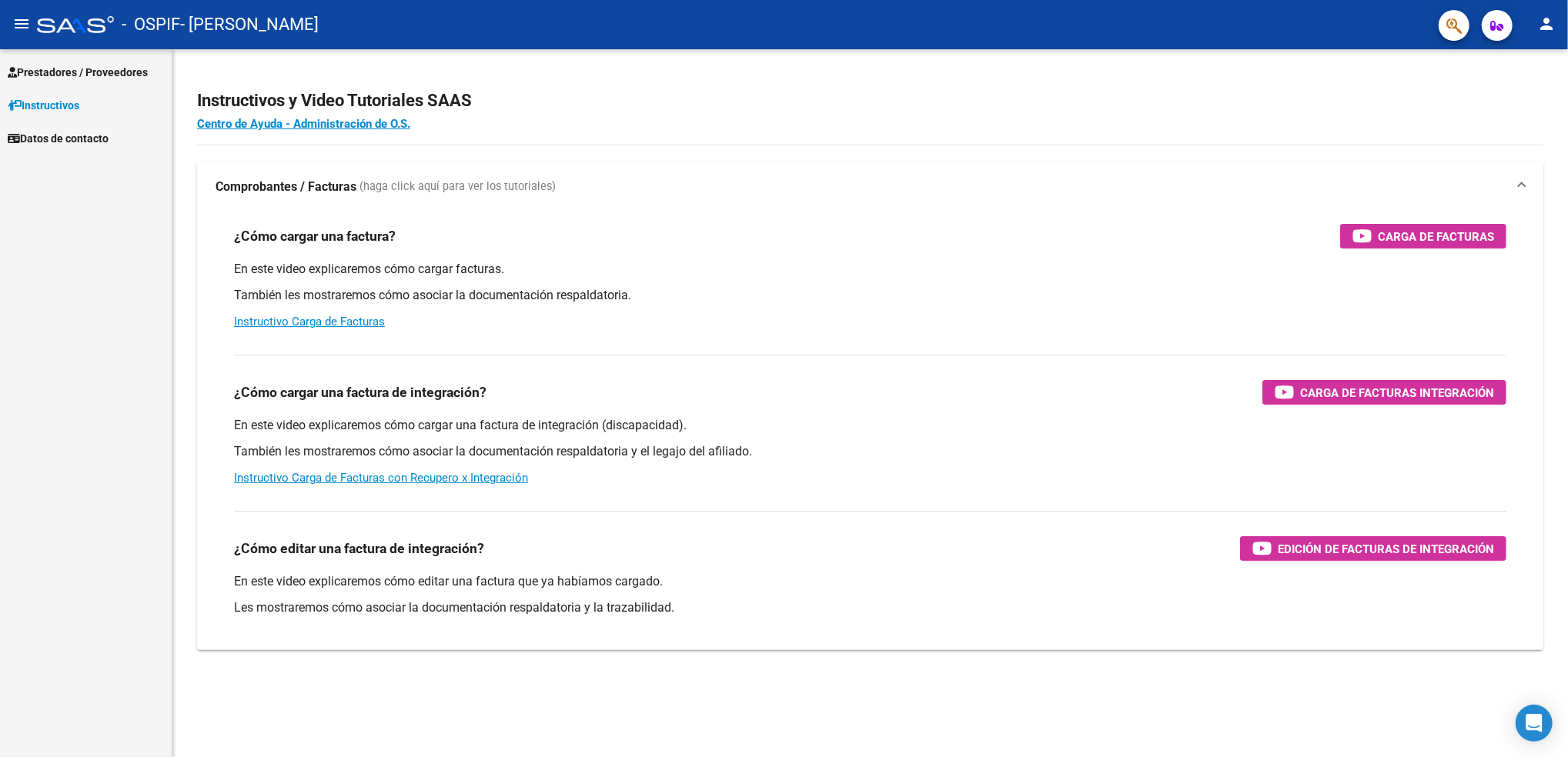
click at [79, 58] on link "Prestadores / Proveedores" at bounding box center [86, 71] width 172 height 33
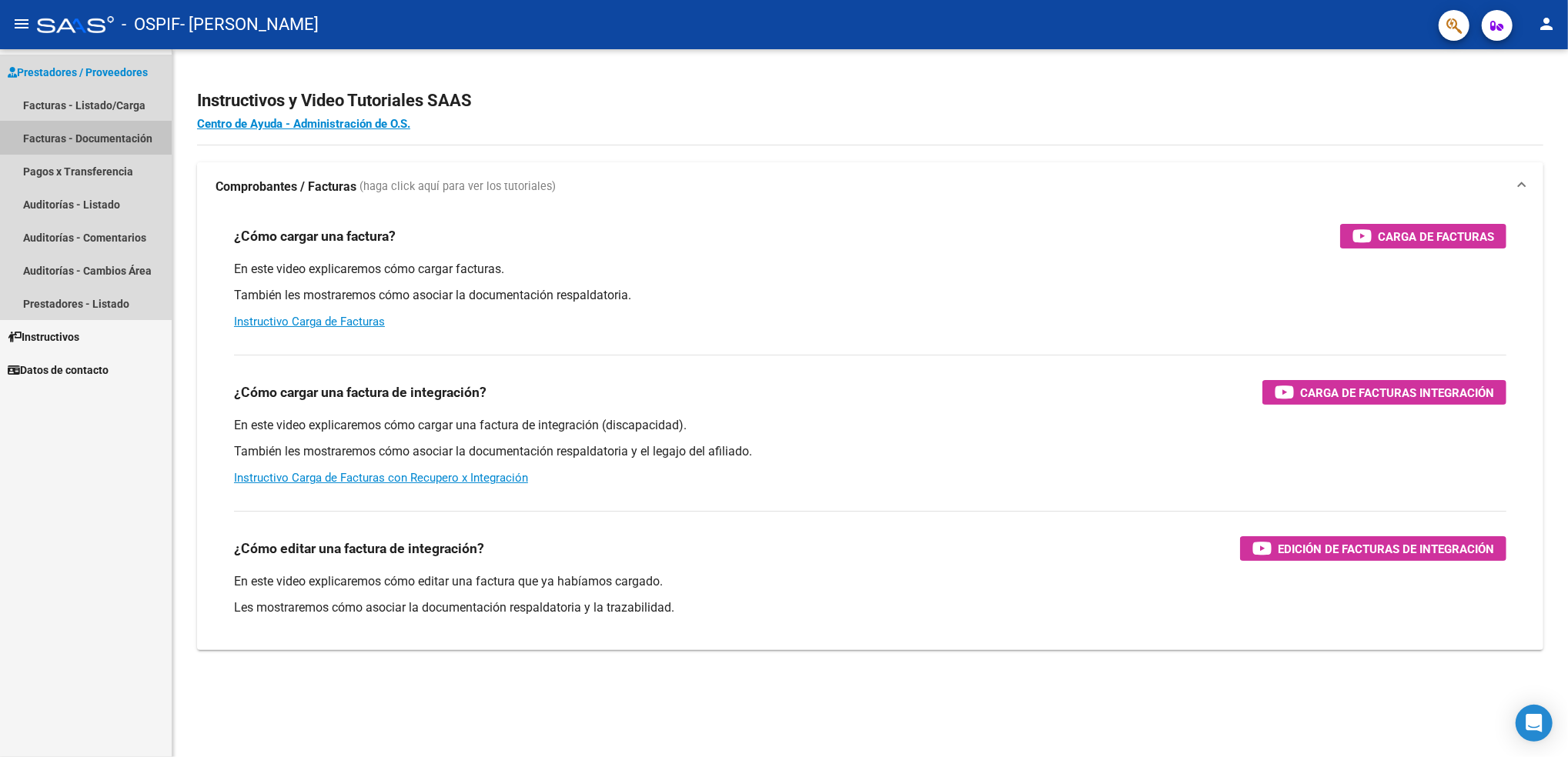
click at [74, 122] on link "Facturas - Documentación" at bounding box center [86, 138] width 172 height 33
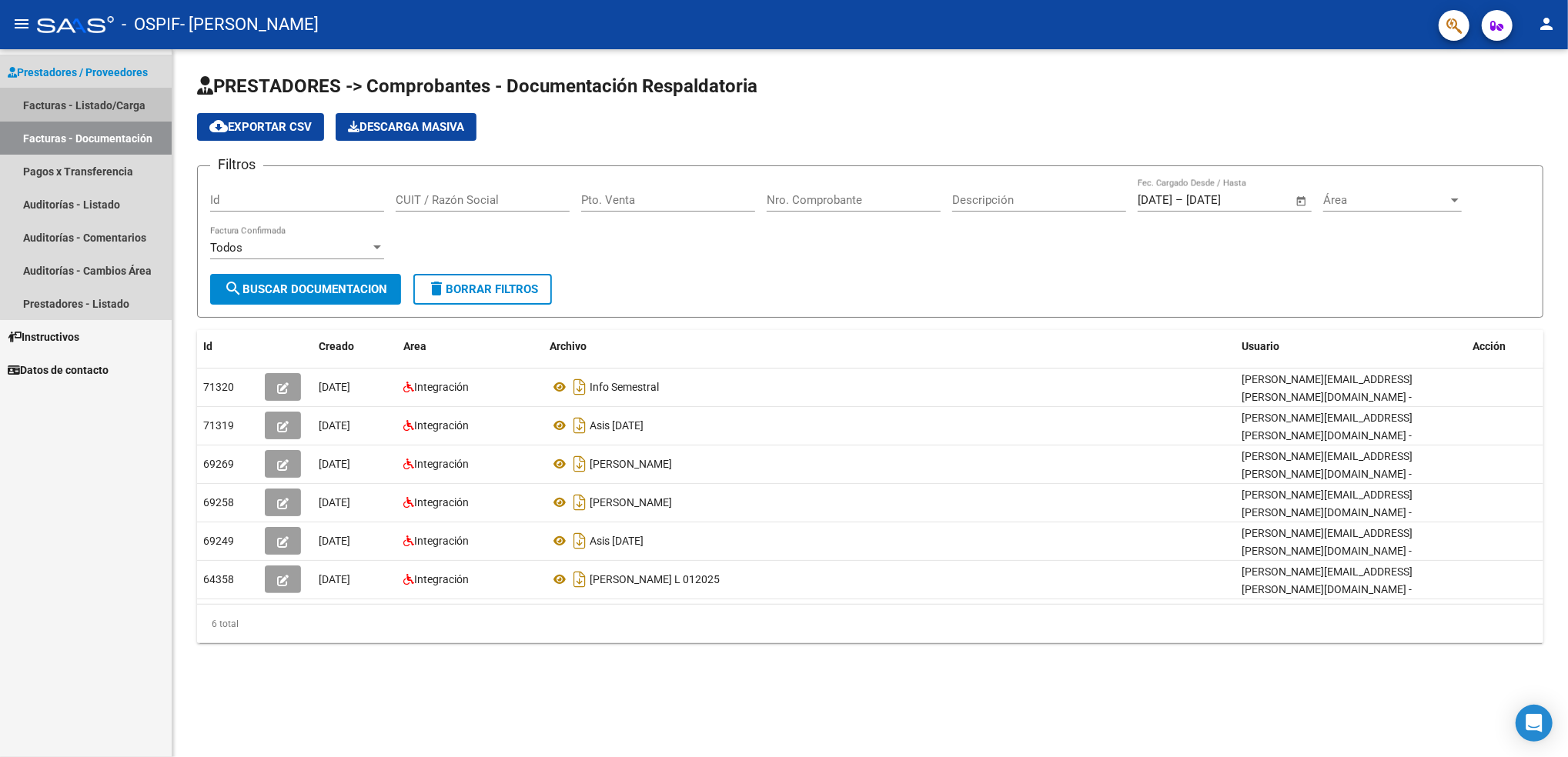
click at [93, 102] on link "Facturas - Listado/Carga" at bounding box center [86, 104] width 172 height 33
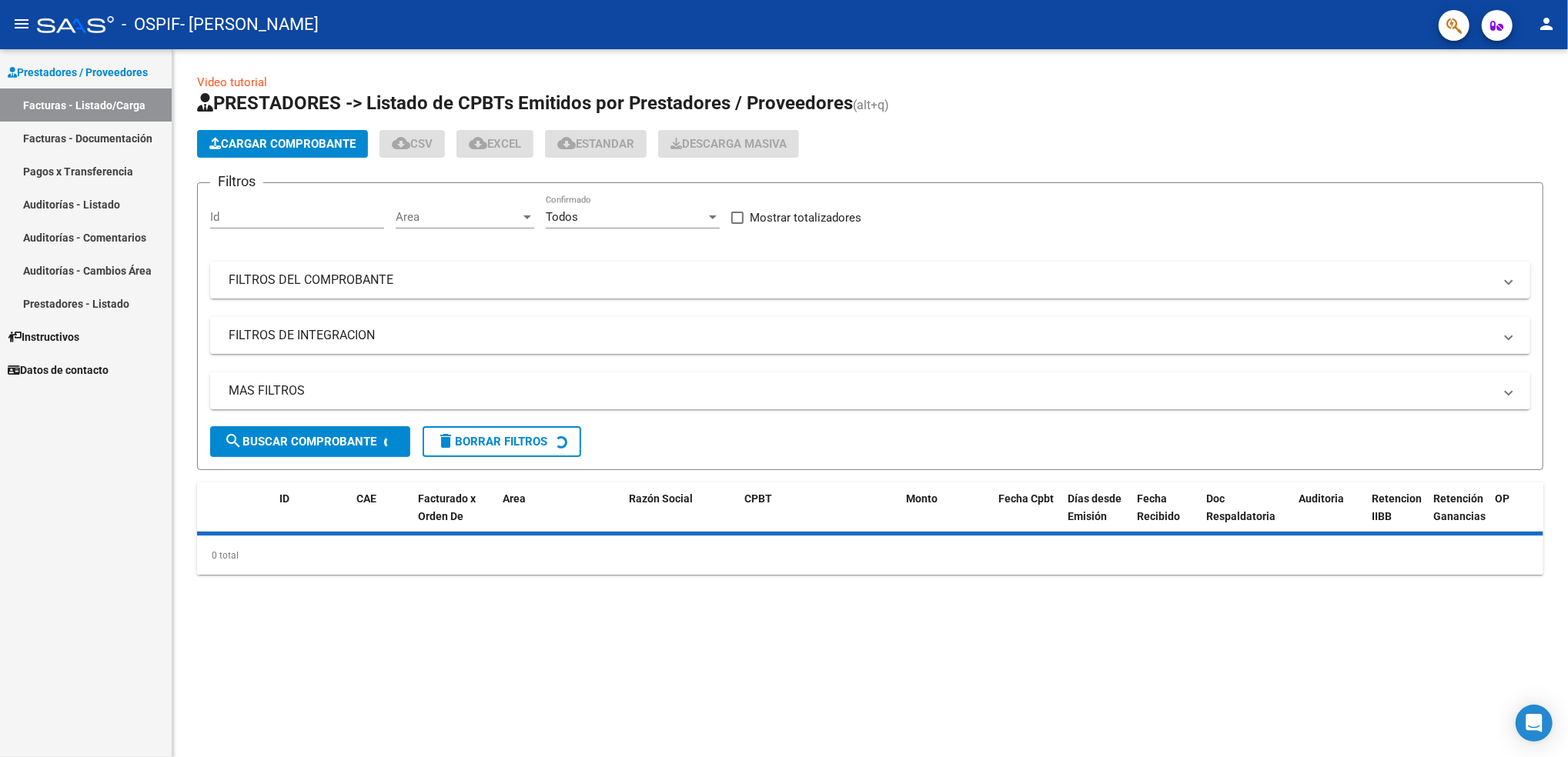
click at [288, 144] on span "Cargar Comprobante" at bounding box center [282, 144] width 147 height 14
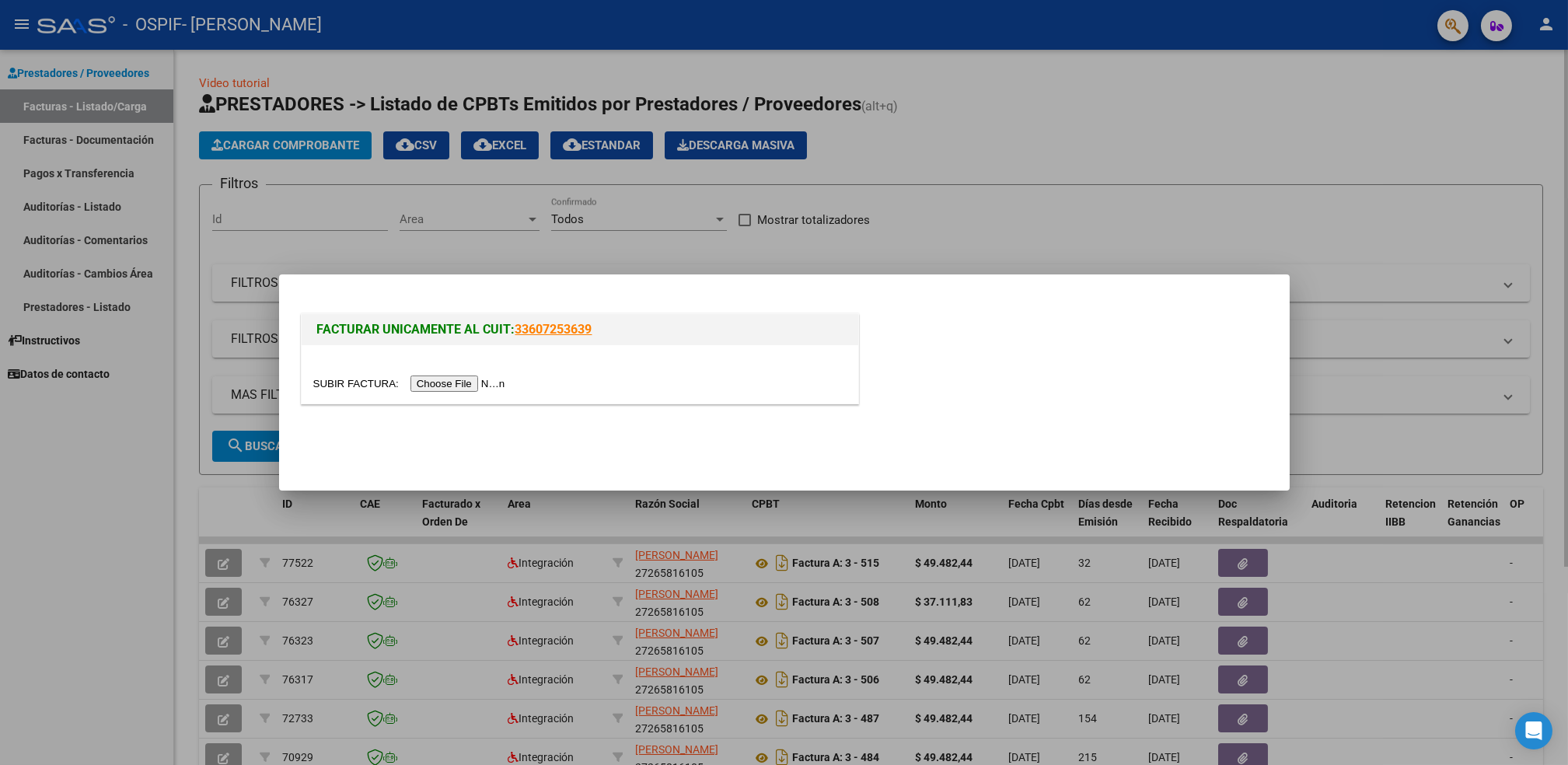
click at [291, 145] on div at bounding box center [784, 382] width 1568 height 765
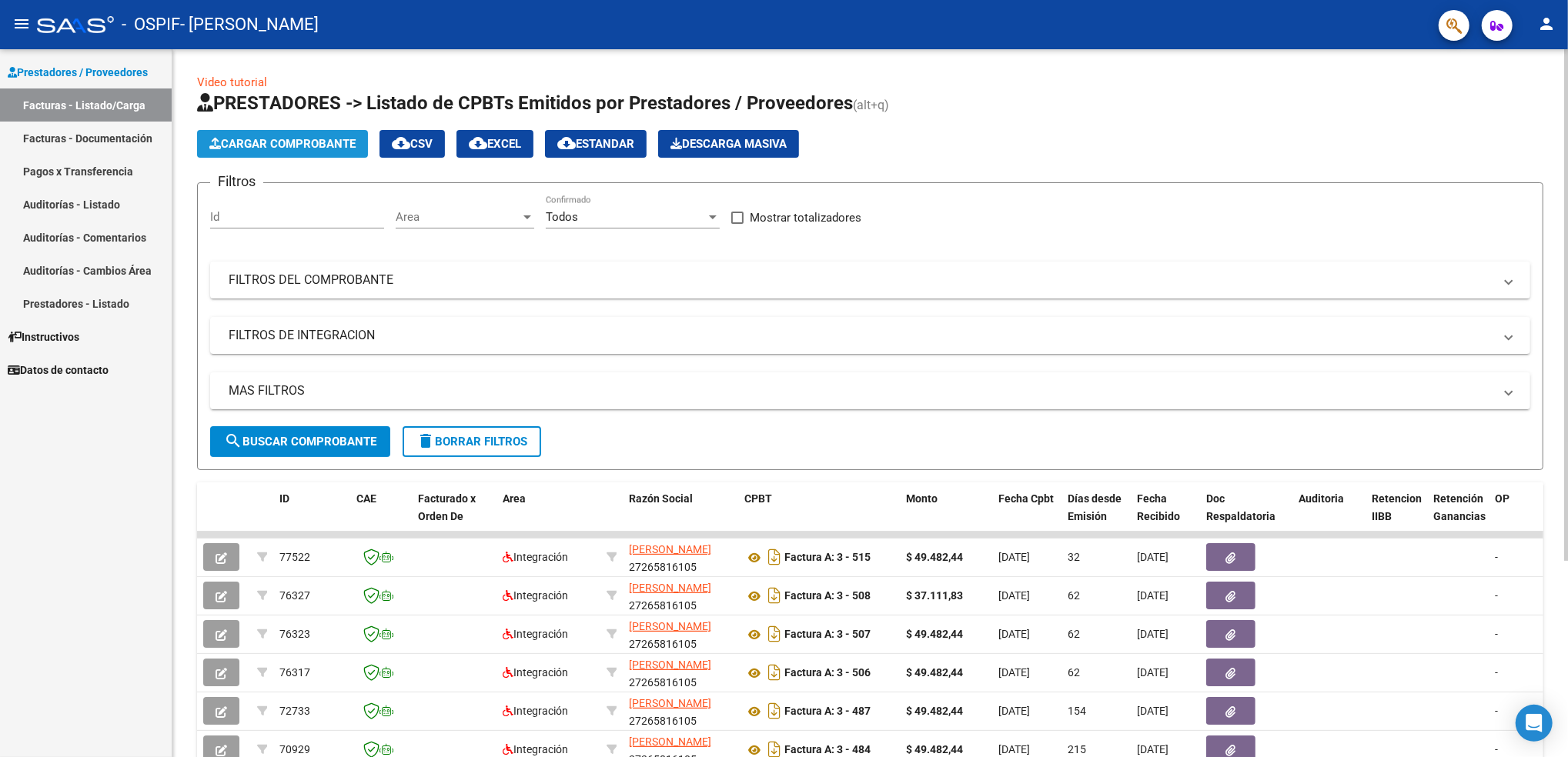
click at [274, 133] on button "Cargar Comprobante" at bounding box center [283, 144] width 171 height 28
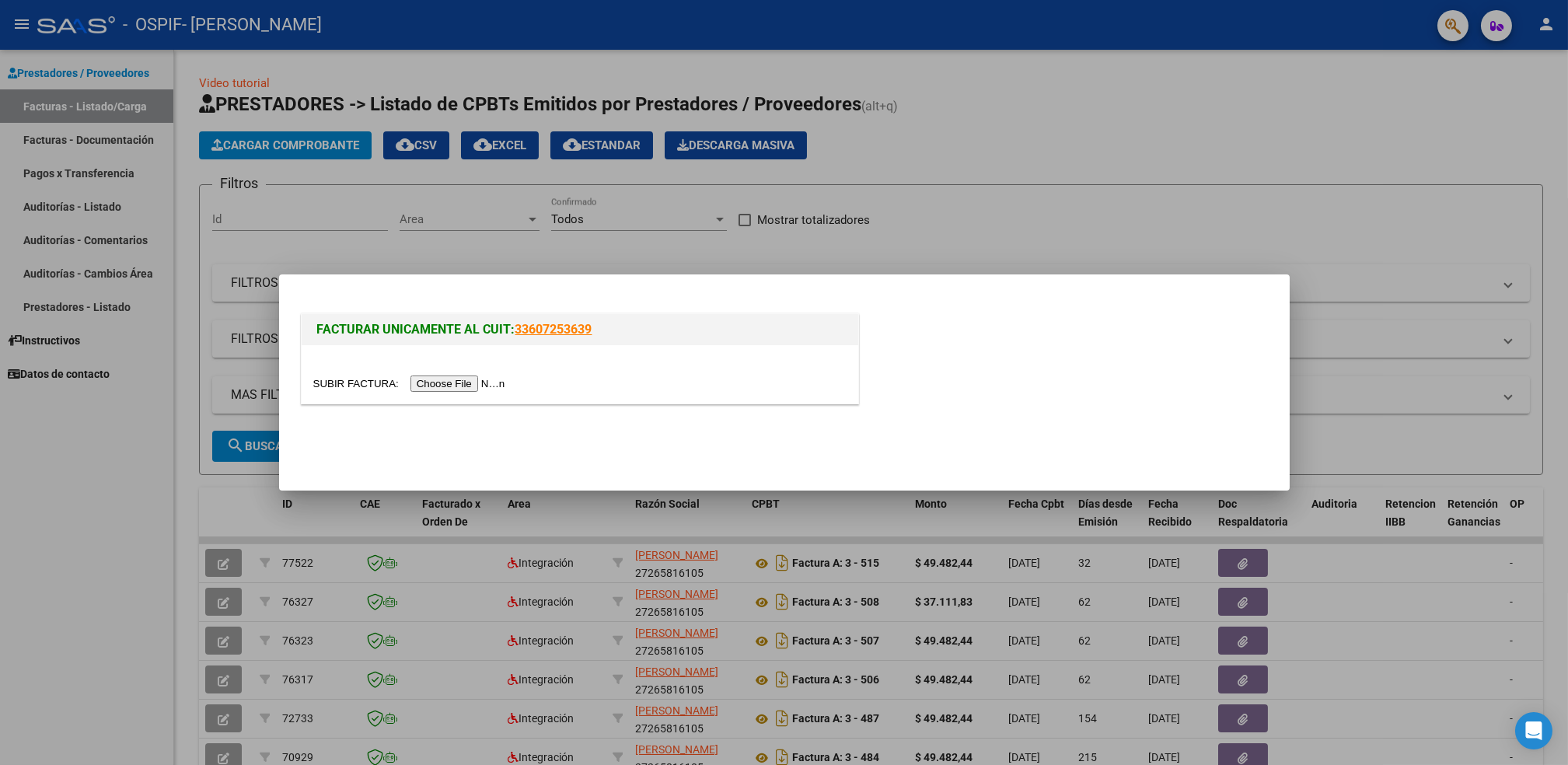
click at [453, 385] on input "file" at bounding box center [411, 383] width 197 height 16
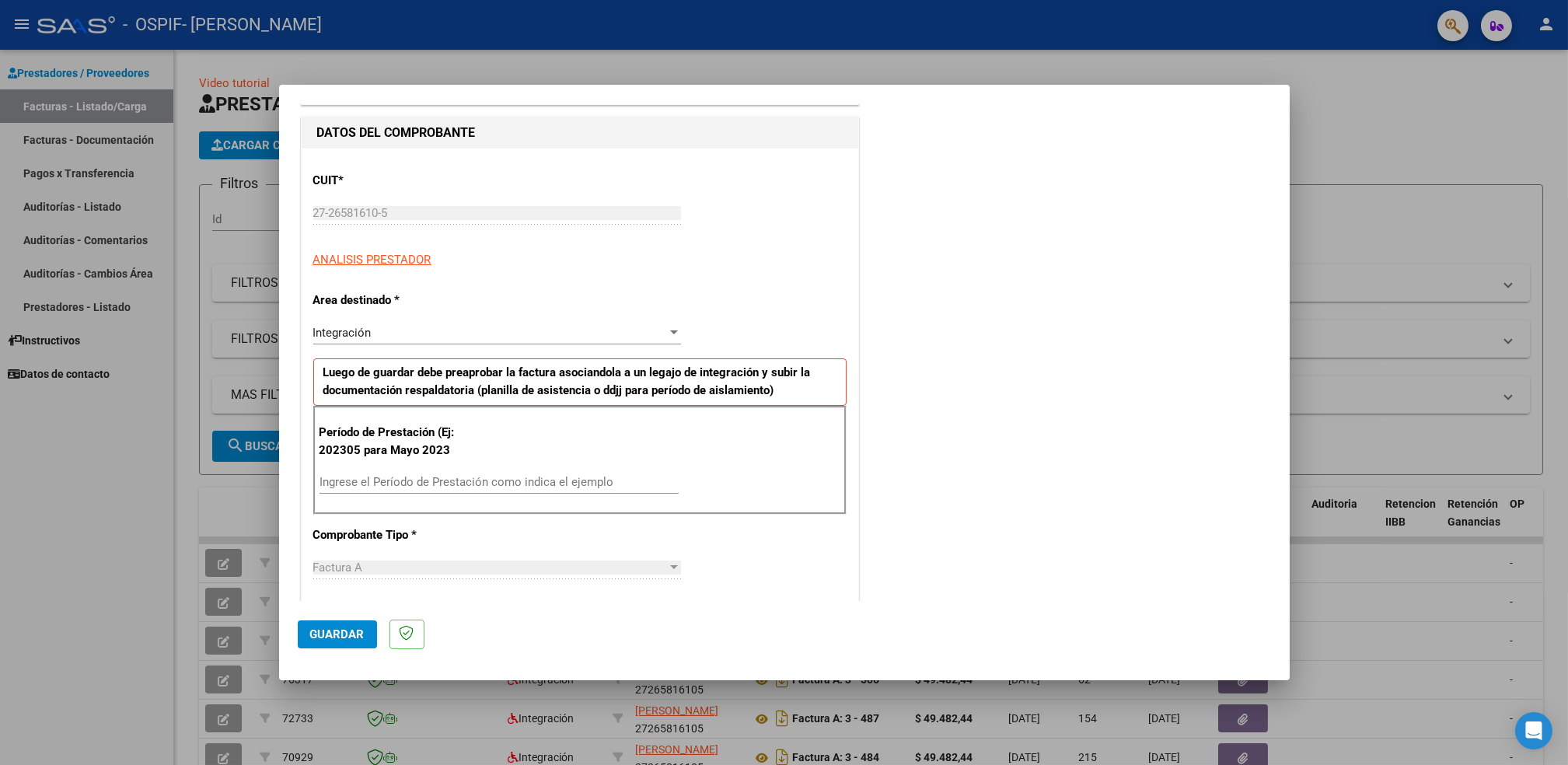
scroll to position [158, 0]
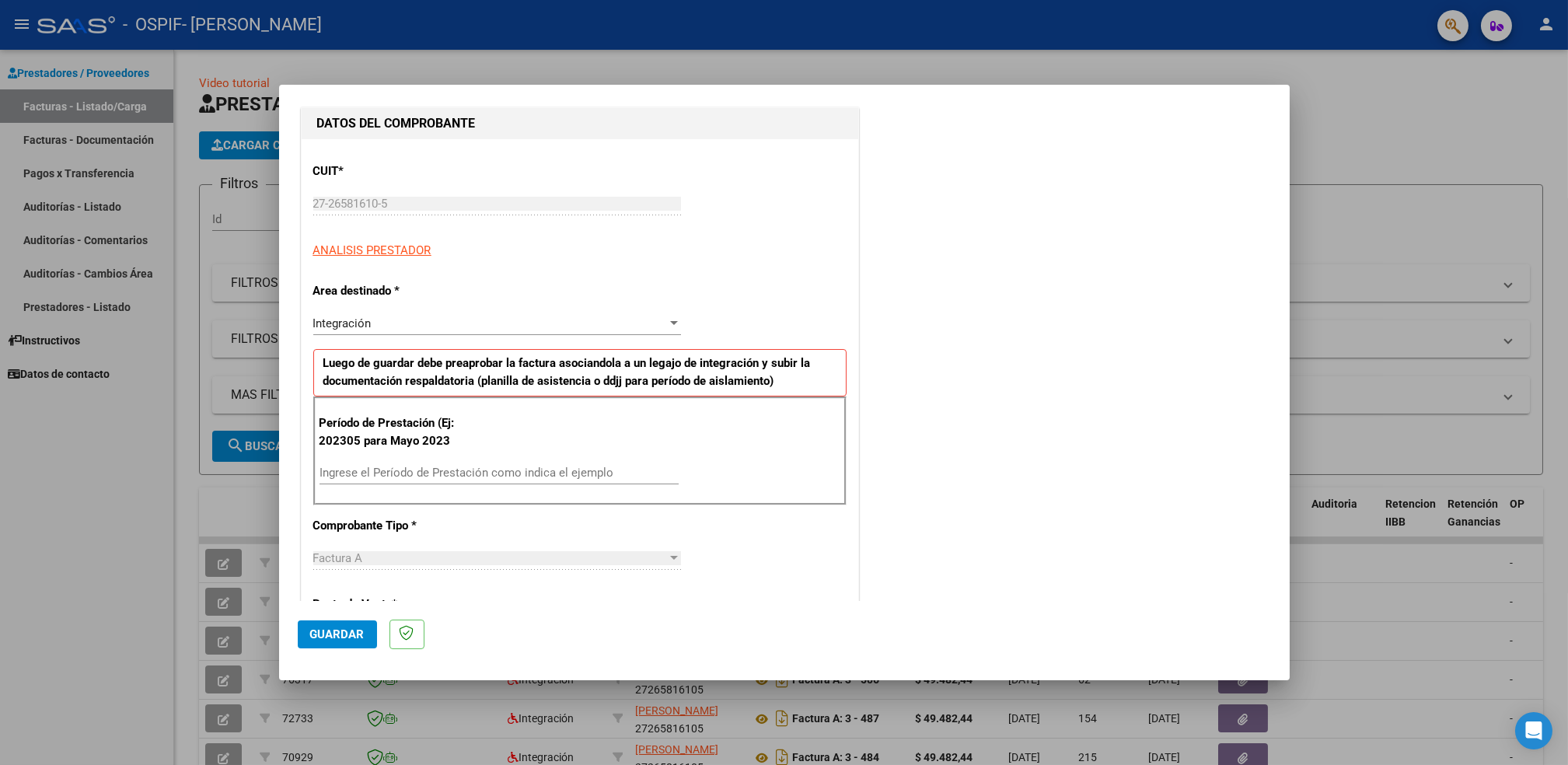
click at [367, 470] on input "Ingrese el Período de Prestación como indica el ejemplo" at bounding box center [499, 472] width 359 height 14
type input "1"
type input "202507"
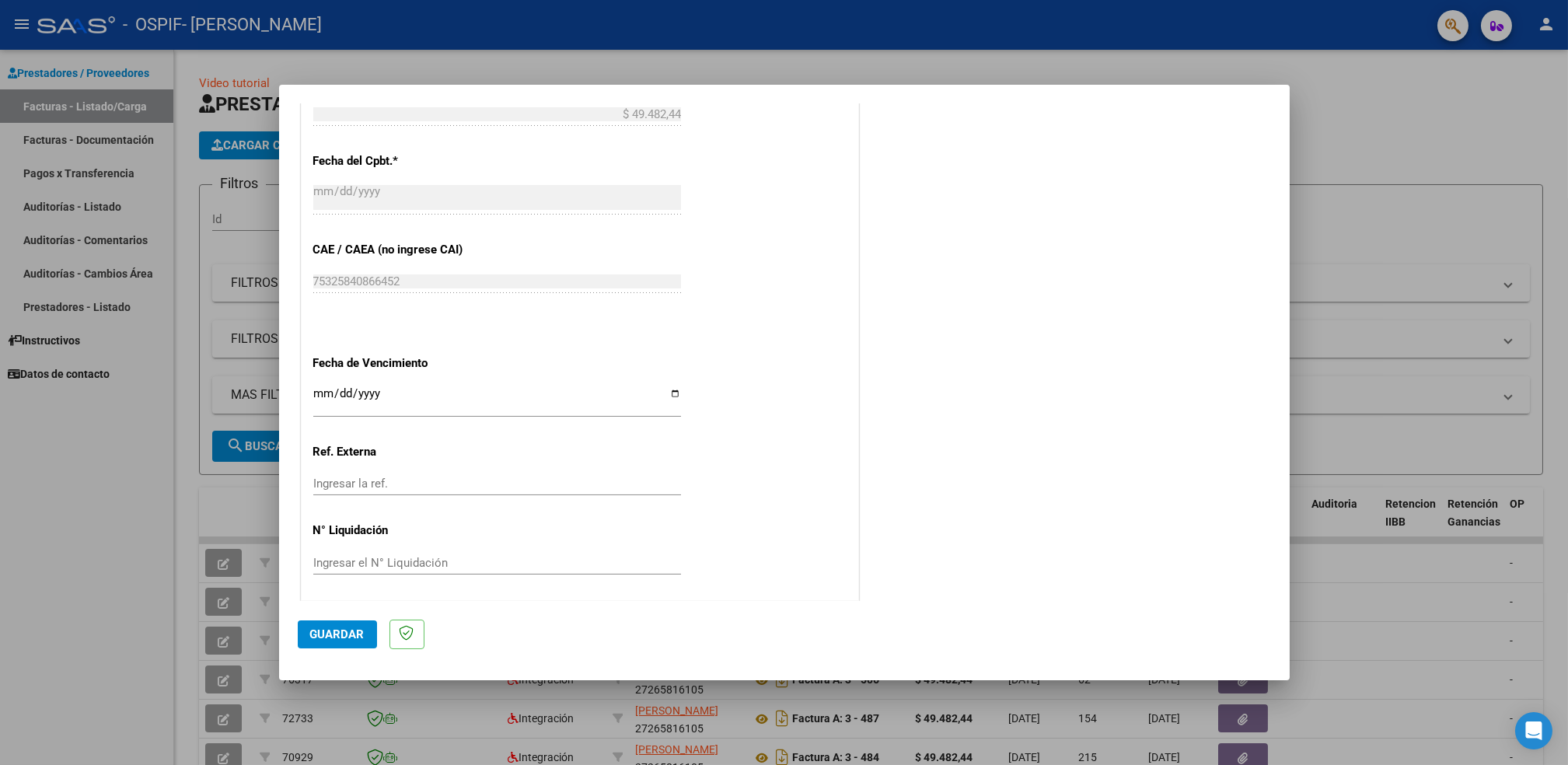
scroll to position [841, 0]
click at [669, 387] on input "Ingresar la fecha" at bounding box center [497, 396] width 368 height 25
type input "[DATE]"
click at [326, 633] on span "Guardar" at bounding box center [338, 634] width 55 height 14
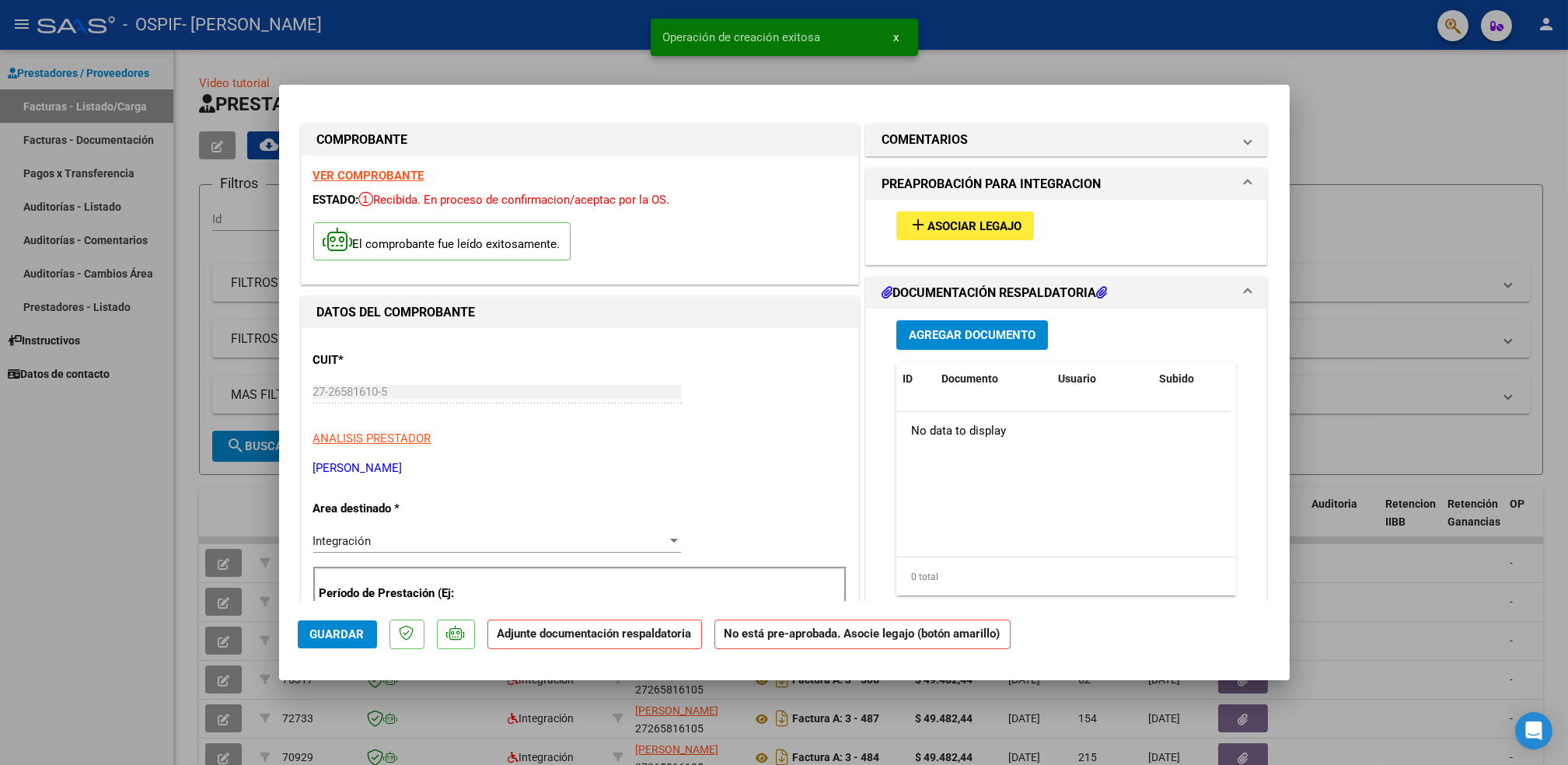
click at [912, 216] on mat-icon "add" at bounding box center [918, 225] width 19 height 19
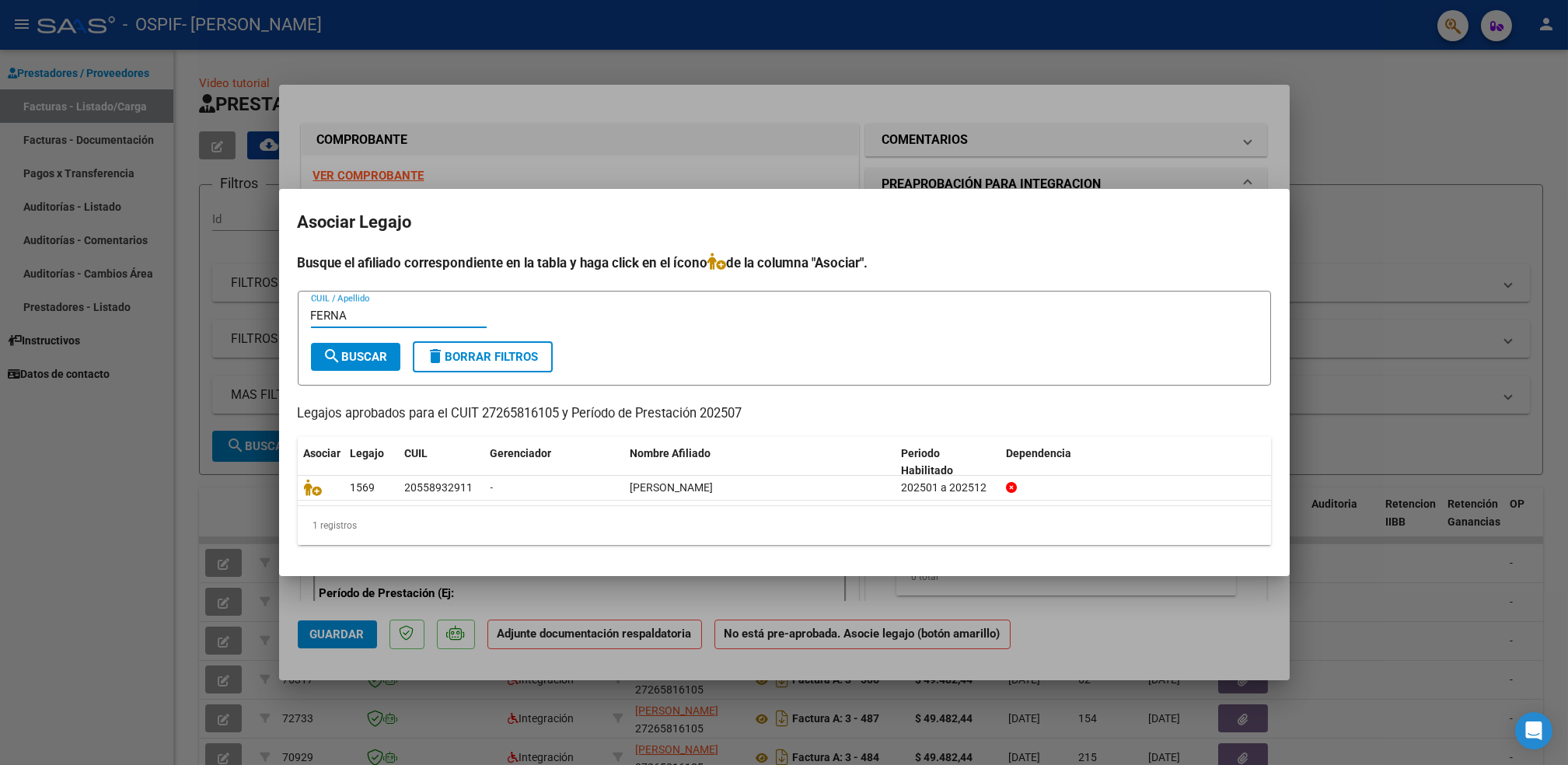
type input "[PERSON_NAME]"
click at [370, 359] on span "search Buscar" at bounding box center [355, 357] width 64 height 14
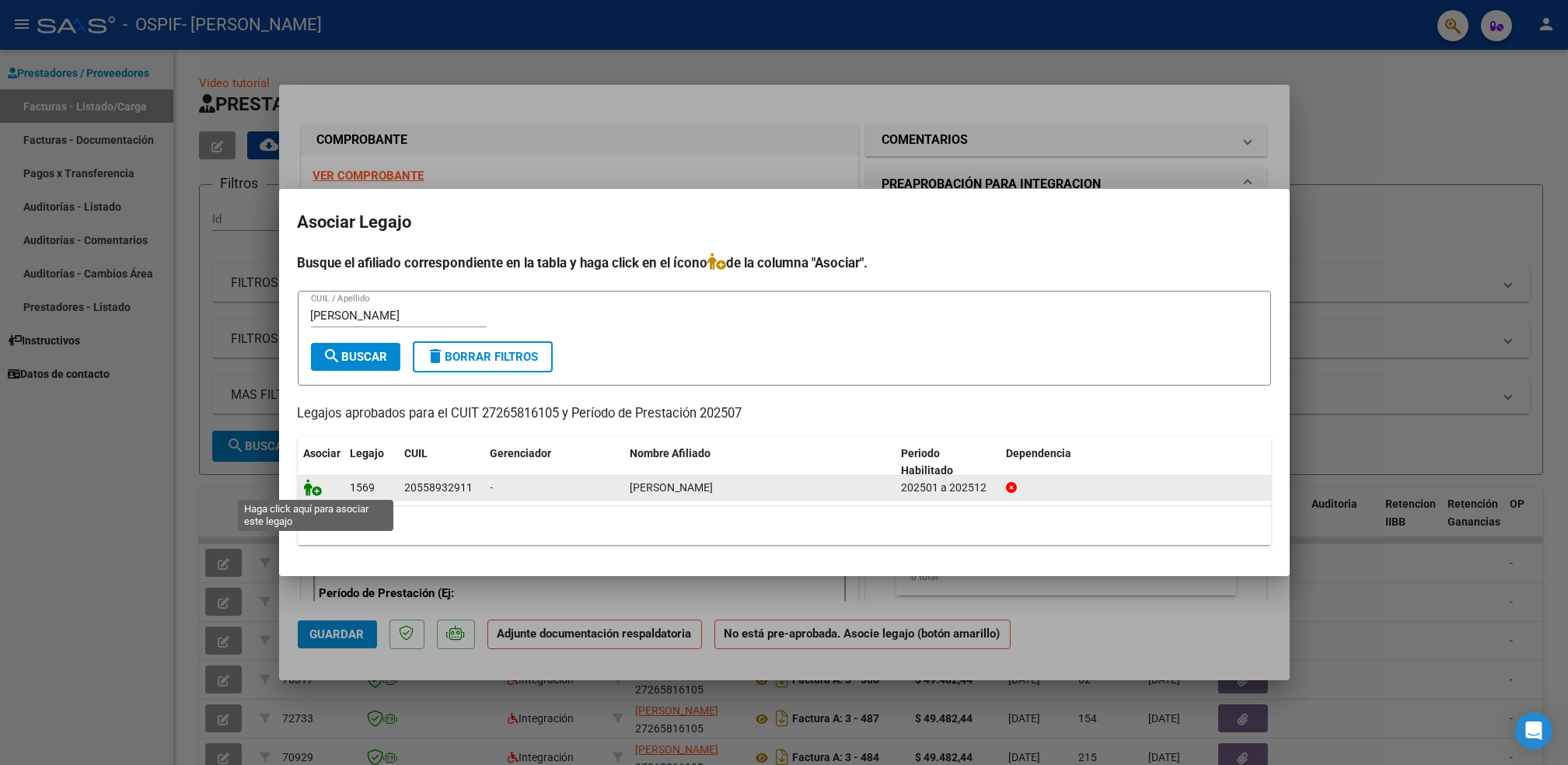
click at [312, 491] on icon at bounding box center [313, 488] width 19 height 17
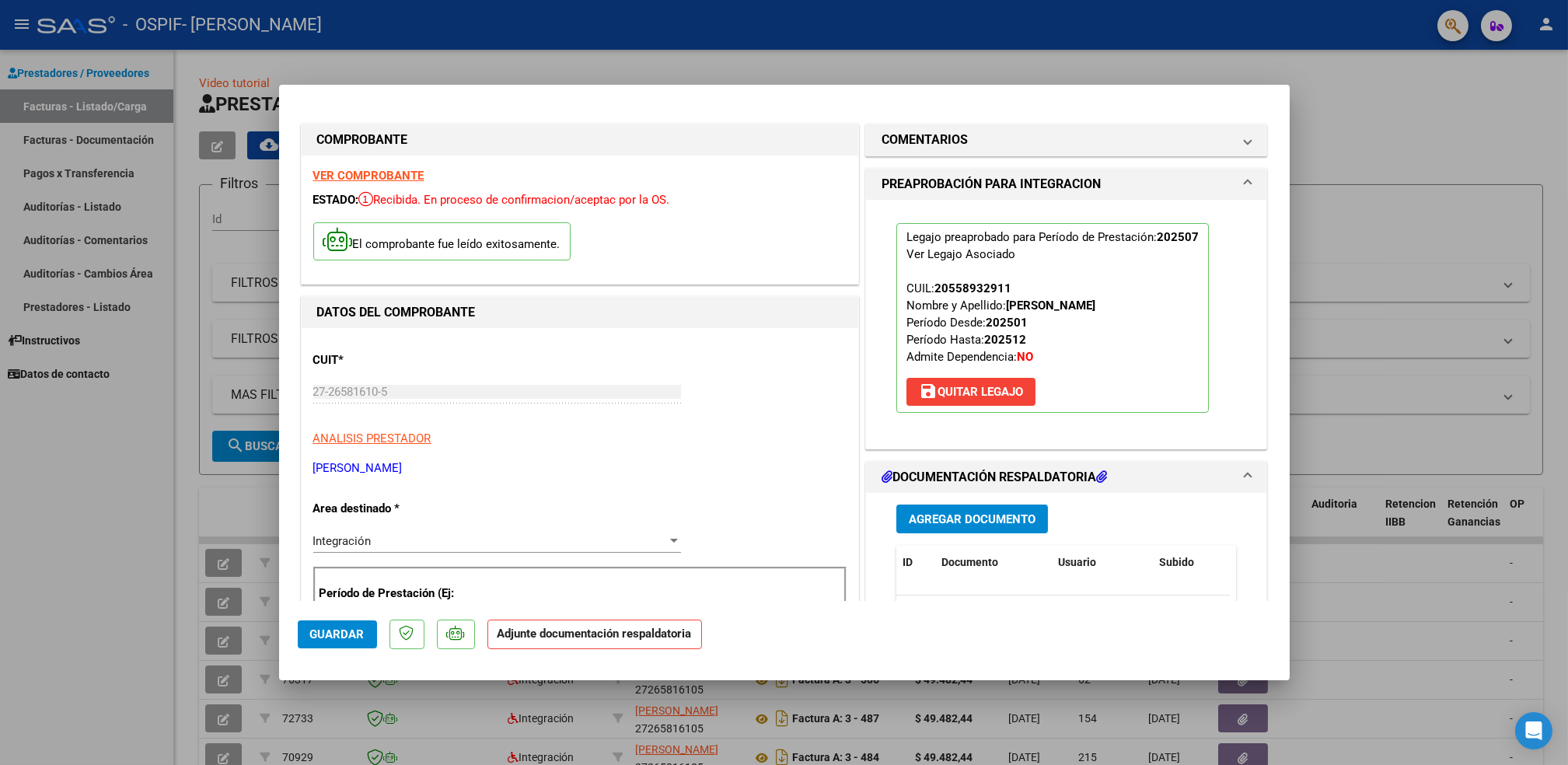
click at [935, 514] on span "Agregar Documento" at bounding box center [972, 519] width 127 height 14
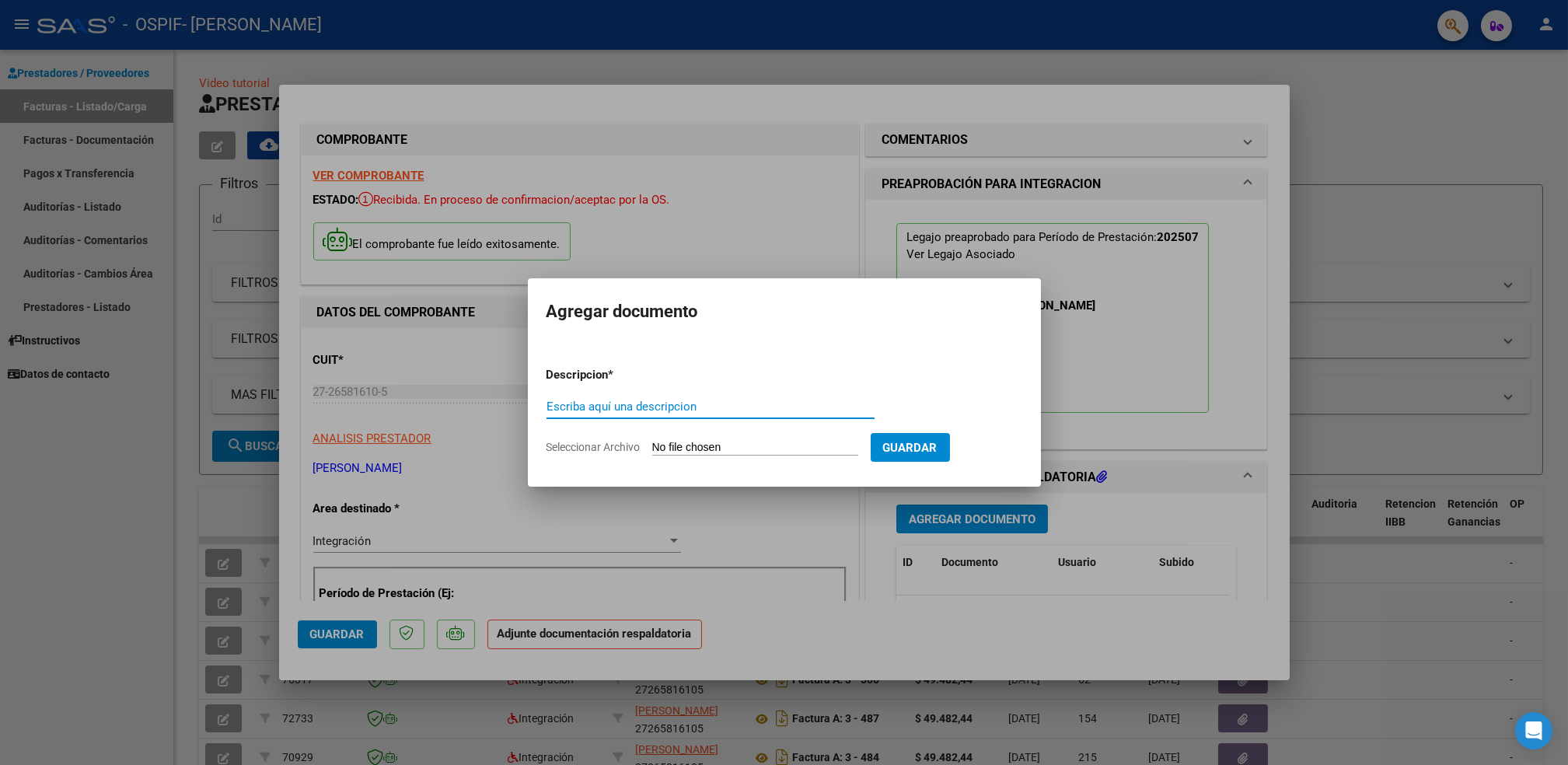
click at [683, 400] on input "Escriba aquí una descripcion" at bounding box center [710, 406] width 328 height 14
type input "[PERSON_NAME][DATE]"
click at [879, 445] on button "Guardar" at bounding box center [910, 448] width 80 height 29
click at [892, 443] on span "Guardar" at bounding box center [910, 448] width 55 height 14
click at [698, 443] on input "Seleccionar Archivo" at bounding box center [754, 448] width 206 height 15
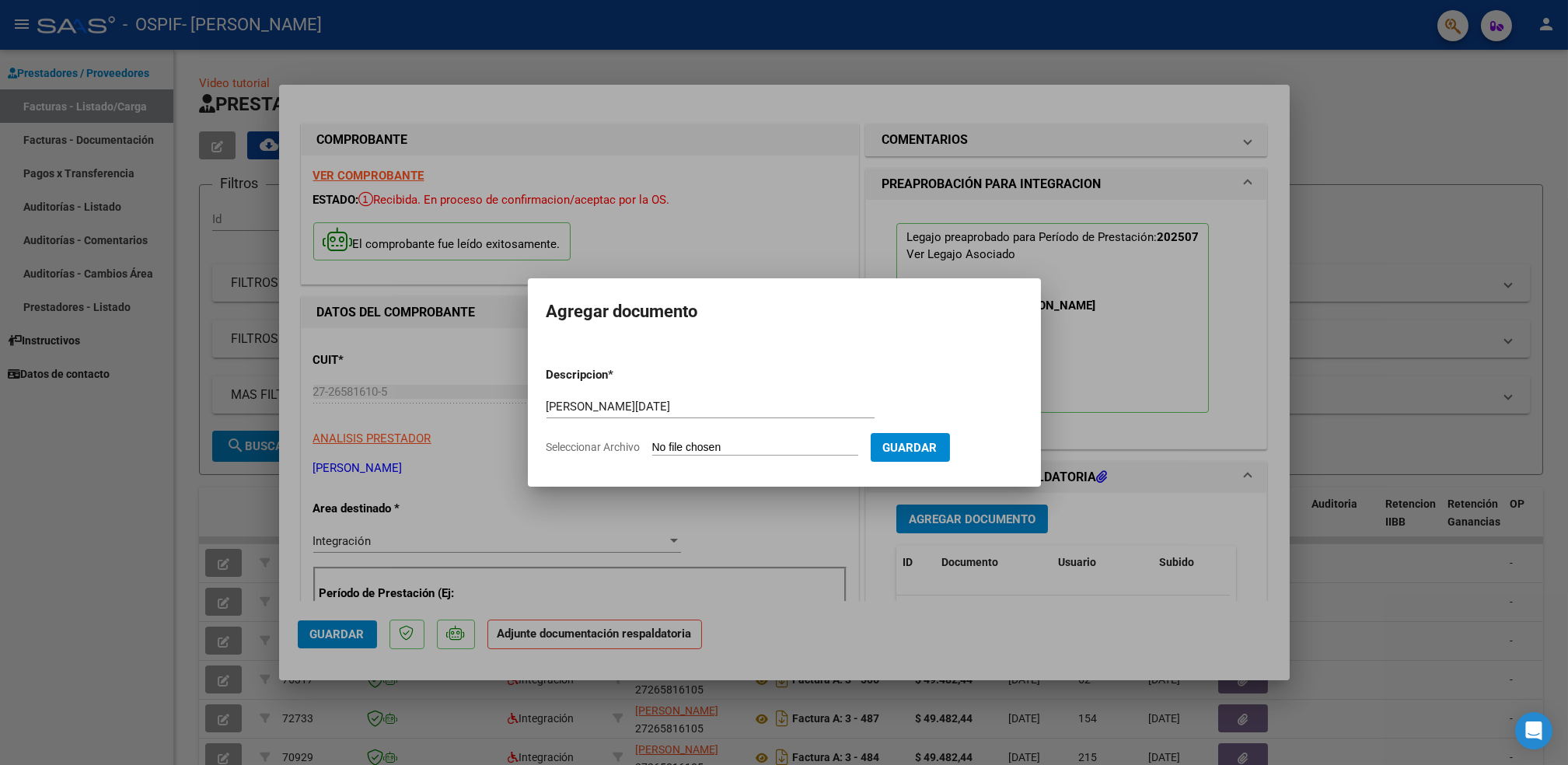
click at [712, 444] on input "Seleccionar Archivo" at bounding box center [754, 448] width 206 height 15
type input "C:\fakepath\[PERSON_NAME] 072025.pdf"
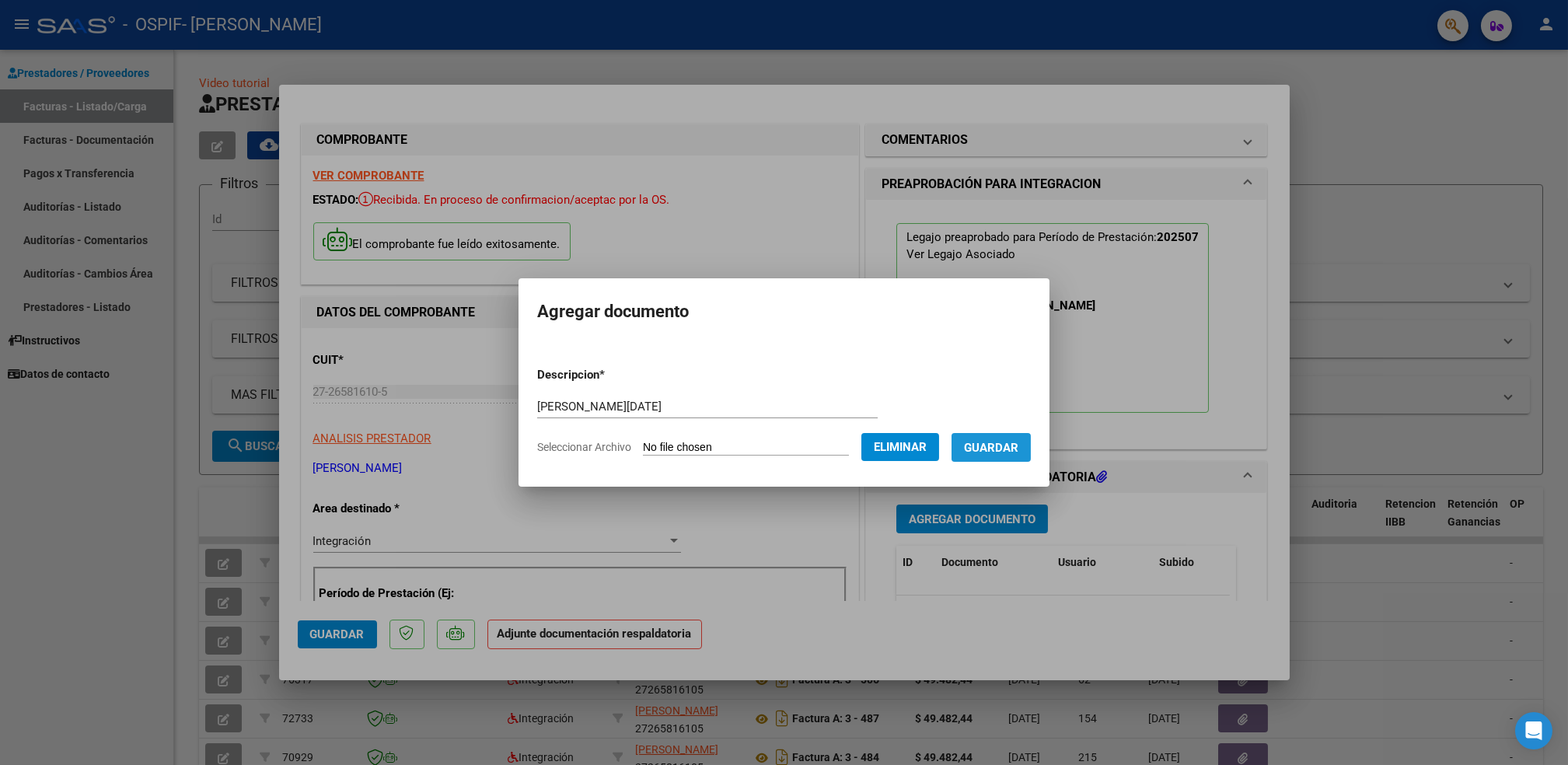
click at [988, 451] on span "Guardar" at bounding box center [991, 448] width 55 height 14
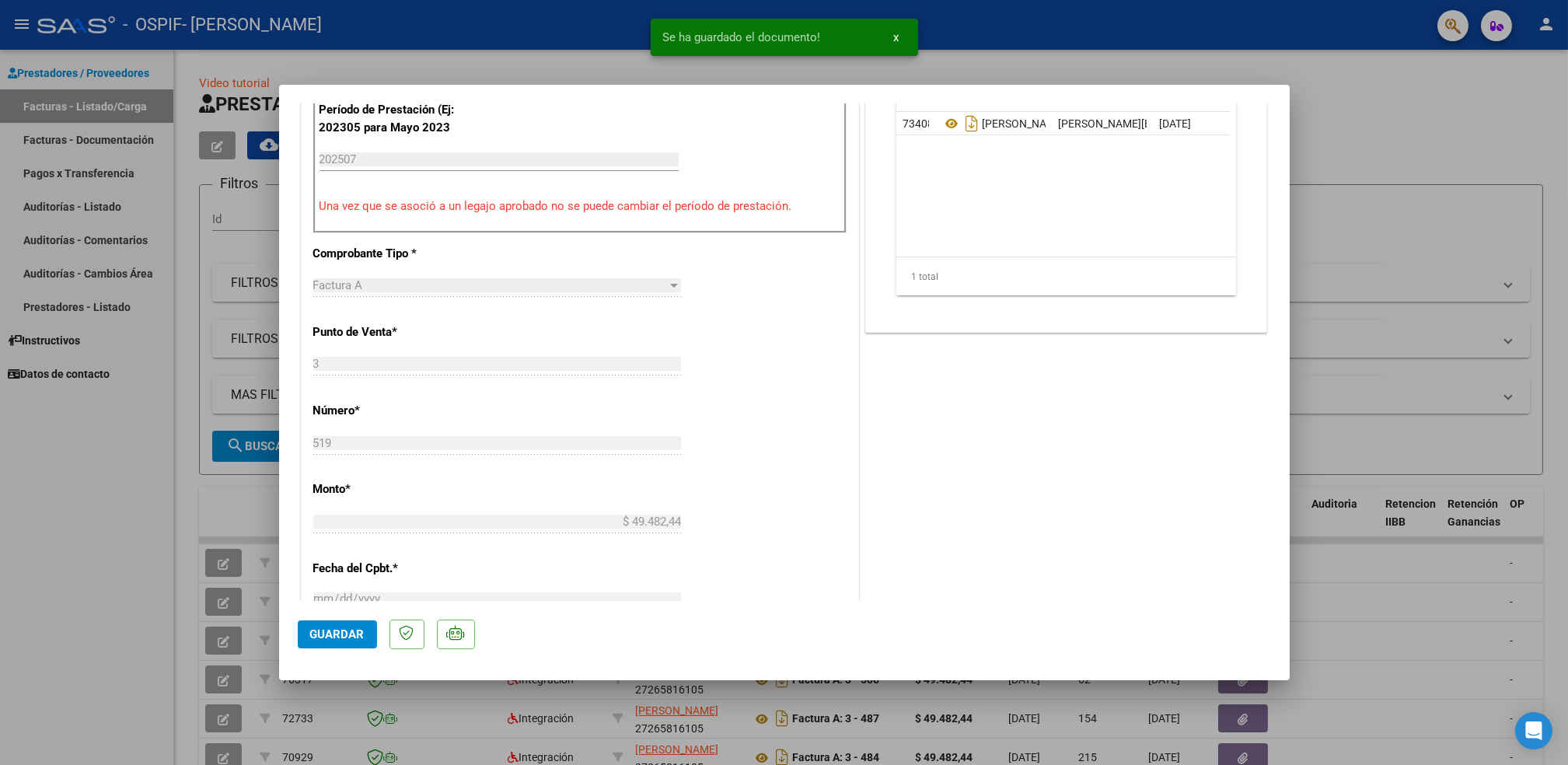
scroll to position [497, 0]
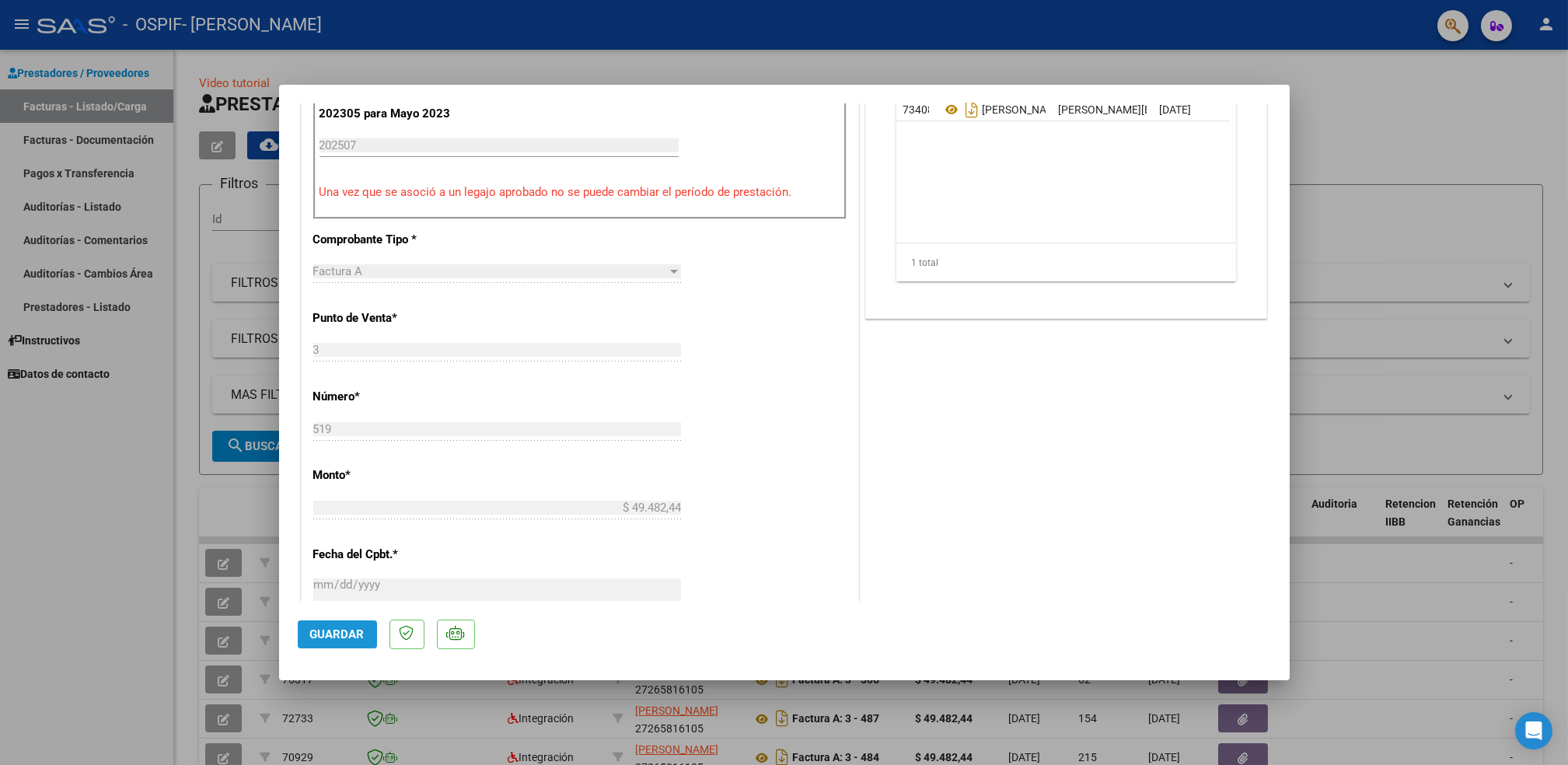
click at [358, 633] on span "Guardar" at bounding box center [338, 634] width 55 height 14
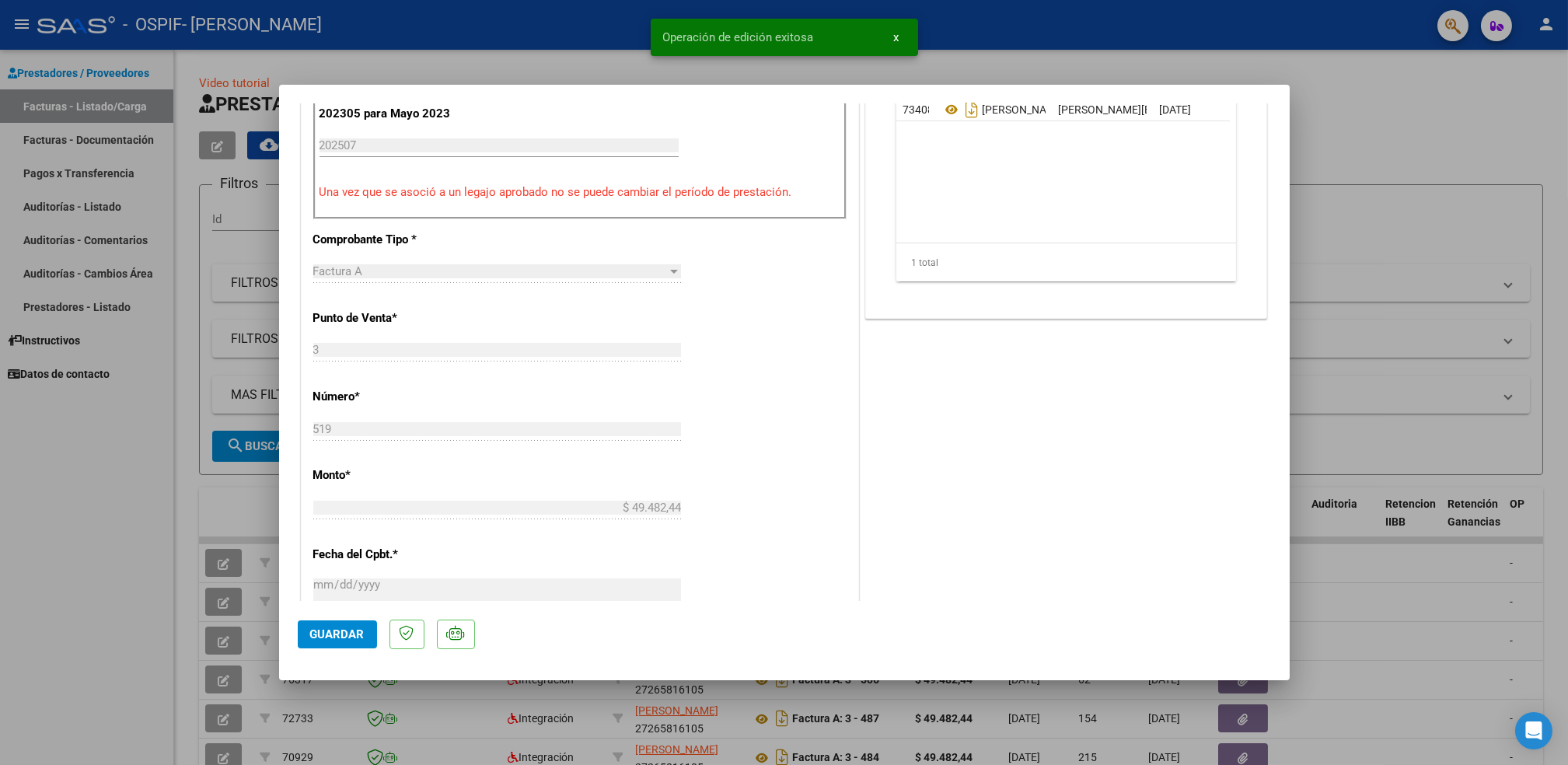
click at [1451, 323] on div at bounding box center [784, 382] width 1568 height 765
type input "$ 0,00"
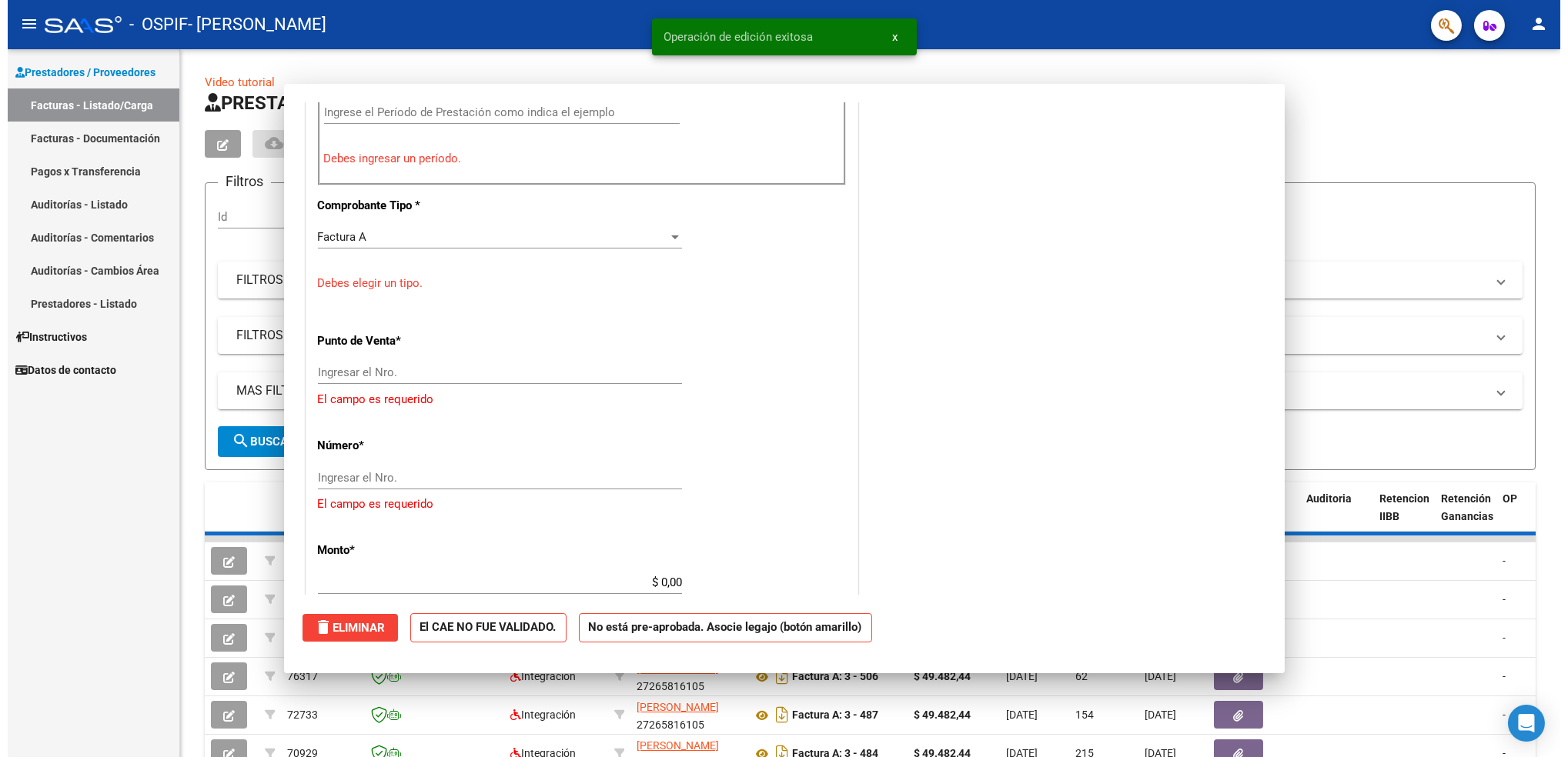
scroll to position [461, 0]
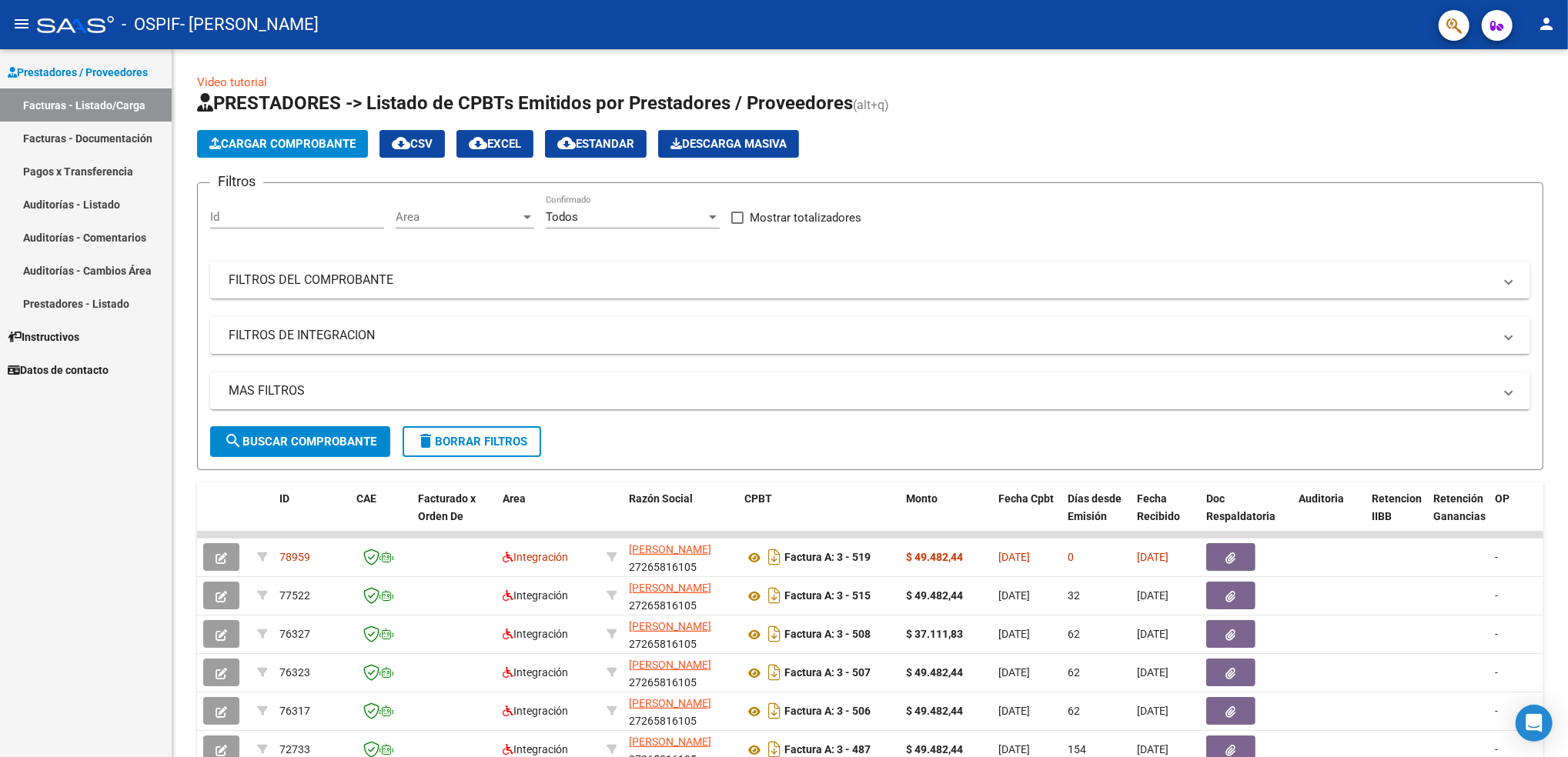
click at [0, 457] on html "menu - OSPIF - [PERSON_NAME] person Prestadores / Proveedores Facturas - Listad…" at bounding box center [784, 378] width 1568 height 757
click at [121, 489] on div "Prestadores / Proveedores Facturas - Listado/Carga Facturas - Documentación Pag…" at bounding box center [86, 403] width 172 height 708
